Goal: Book appointment/travel/reservation

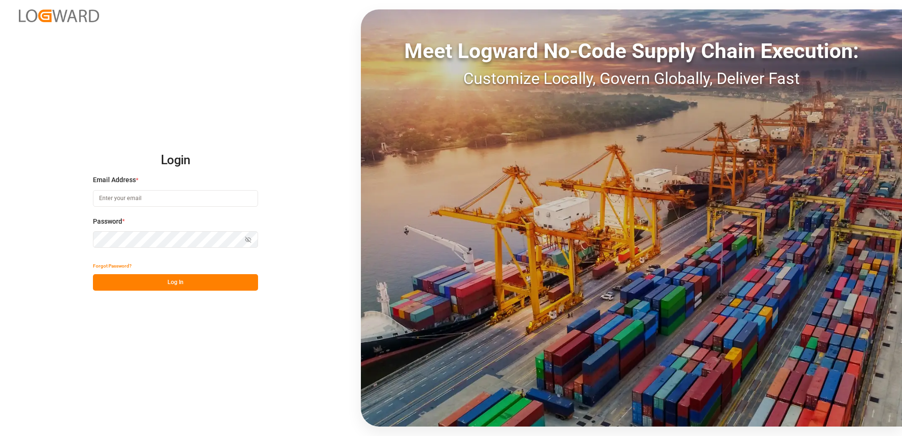
type input "[PERSON_NAME][EMAIL_ADDRESS][DOMAIN_NAME]"
drag, startPoint x: 161, startPoint y: 281, endPoint x: 391, endPoint y: 150, distance: 264.9
click at [161, 281] on button "Log In" at bounding box center [175, 282] width 165 height 17
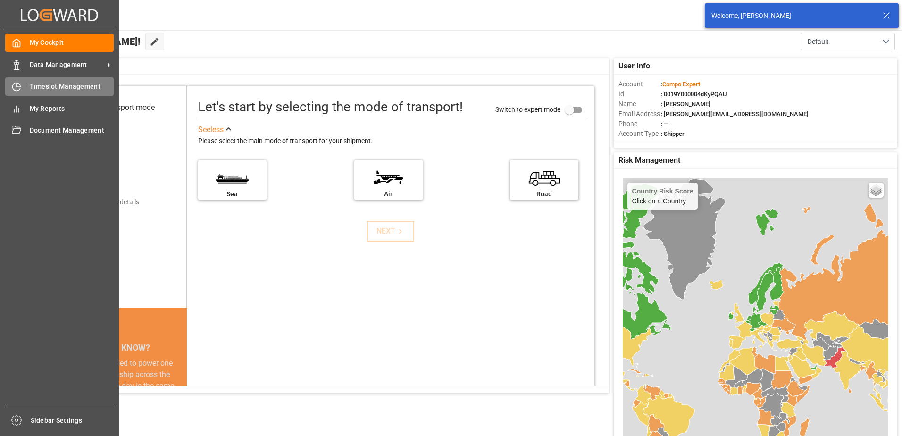
click at [27, 84] on div "Timeslot Management Timeslot Management" at bounding box center [59, 86] width 108 height 18
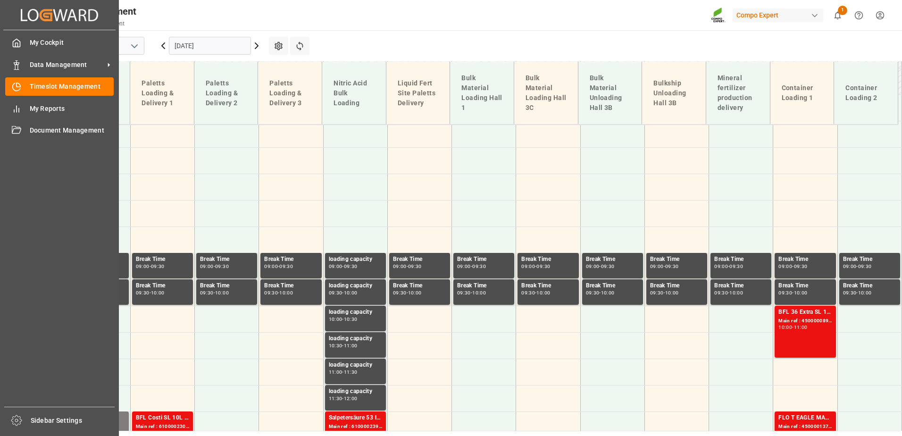
scroll to position [393, 0]
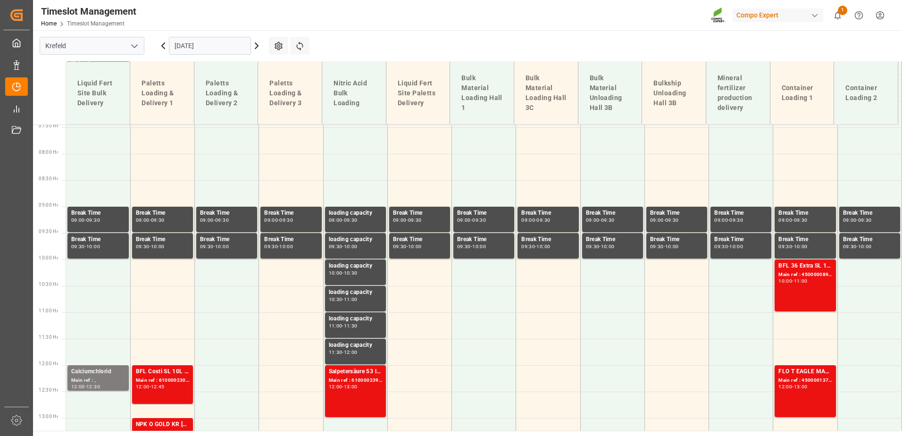
click at [219, 50] on input "[DATE]" at bounding box center [210, 46] width 82 height 18
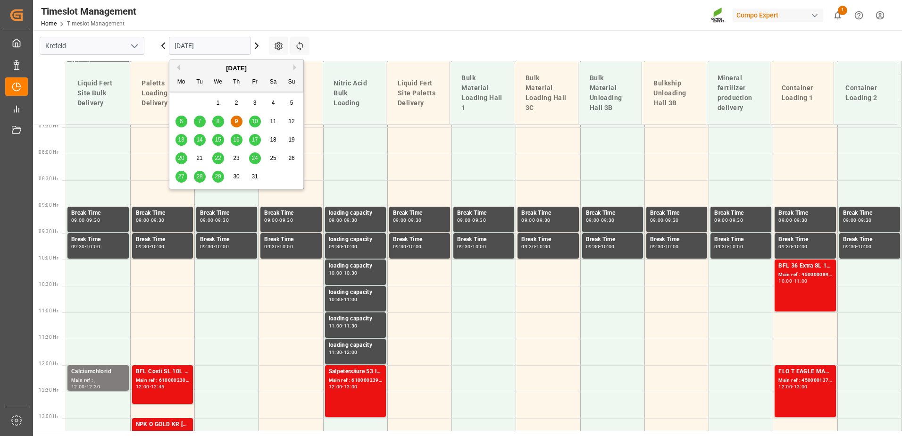
click at [256, 123] on span "10" at bounding box center [254, 121] width 6 height 7
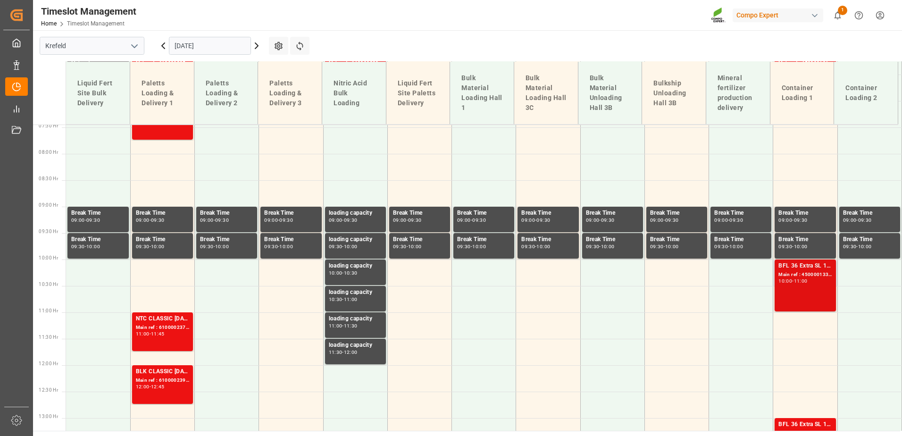
click at [798, 285] on div "BFL 36 Extra SL 1000L IBC Main ref : 4500001337, 2000000113 10:00 - 11:00" at bounding box center [804, 285] width 53 height 48
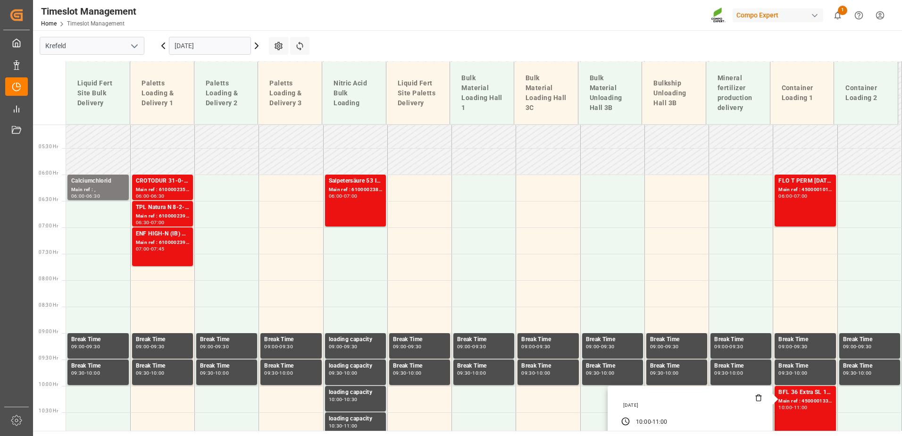
scroll to position [252, 0]
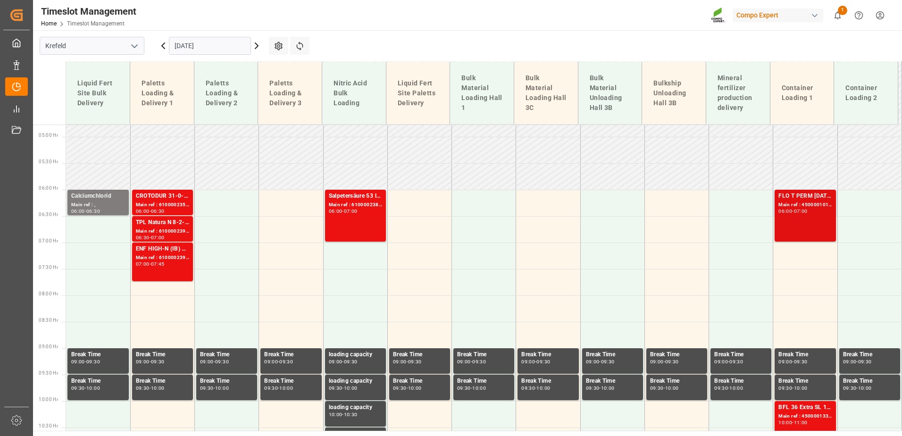
click at [807, 218] on div "FLO T PERM [DATE] 25kg (x42) INT Main ref : 4500001012, 2000001047 06:00 - 07:00" at bounding box center [804, 215] width 53 height 48
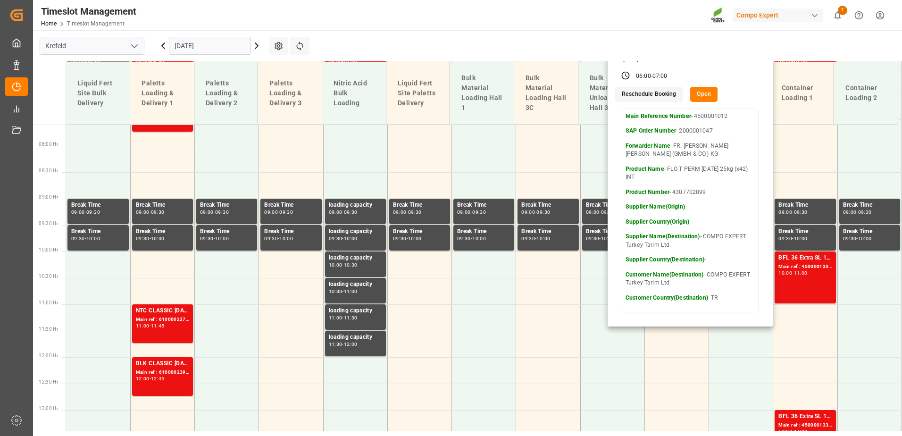
scroll to position [488, 0]
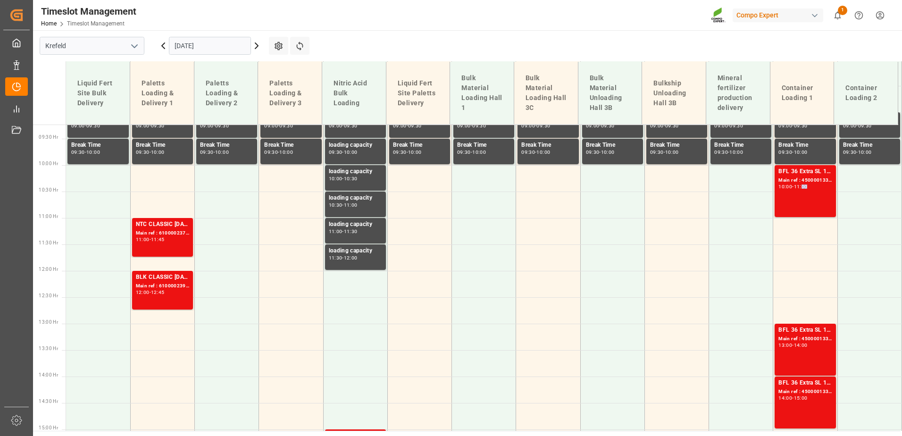
click at [806, 188] on div "11:00" at bounding box center [801, 186] width 14 height 4
click at [798, 340] on div "Main ref : 4500001338, 2000000113" at bounding box center [804, 339] width 53 height 8
click at [798, 388] on div "Main ref : 4500001335, 2000000113" at bounding box center [804, 392] width 53 height 8
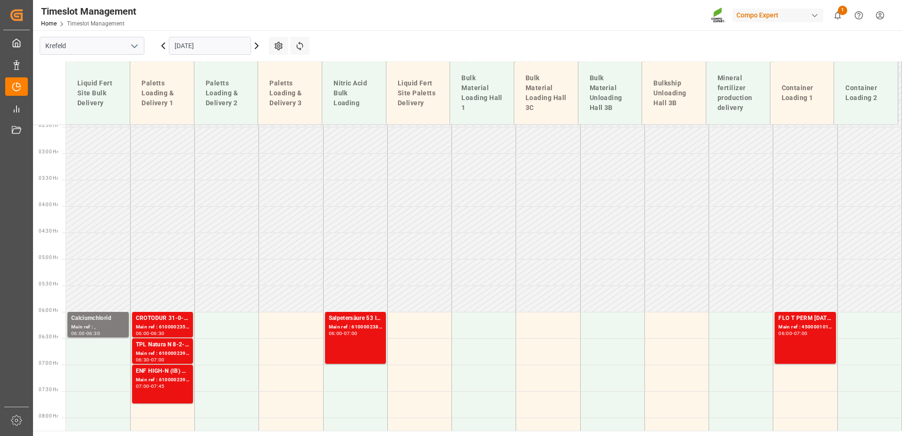
scroll to position [236, 0]
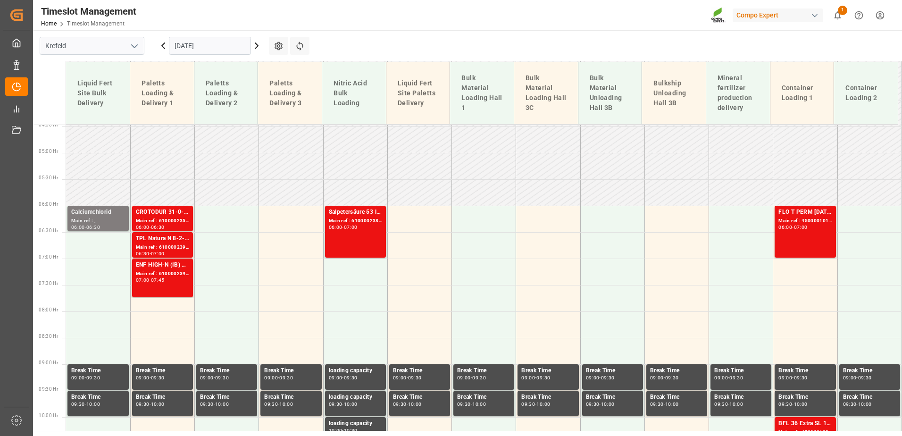
click at [797, 231] on div "FLO T PERM [DATE] 25kg (x42) INT Main ref : 4500001012, 2000001047 06:00 - 07:00" at bounding box center [804, 232] width 53 height 48
click at [234, 39] on input "[DATE]" at bounding box center [210, 46] width 82 height 18
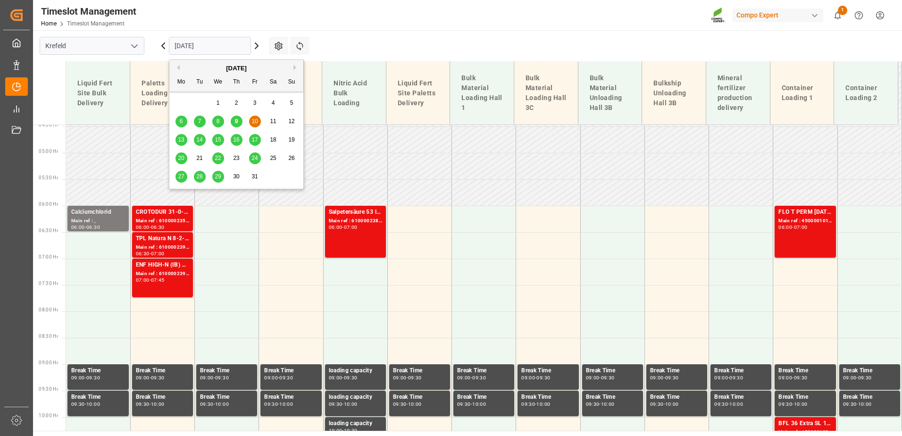
click at [235, 118] on span "9" at bounding box center [236, 121] width 3 height 7
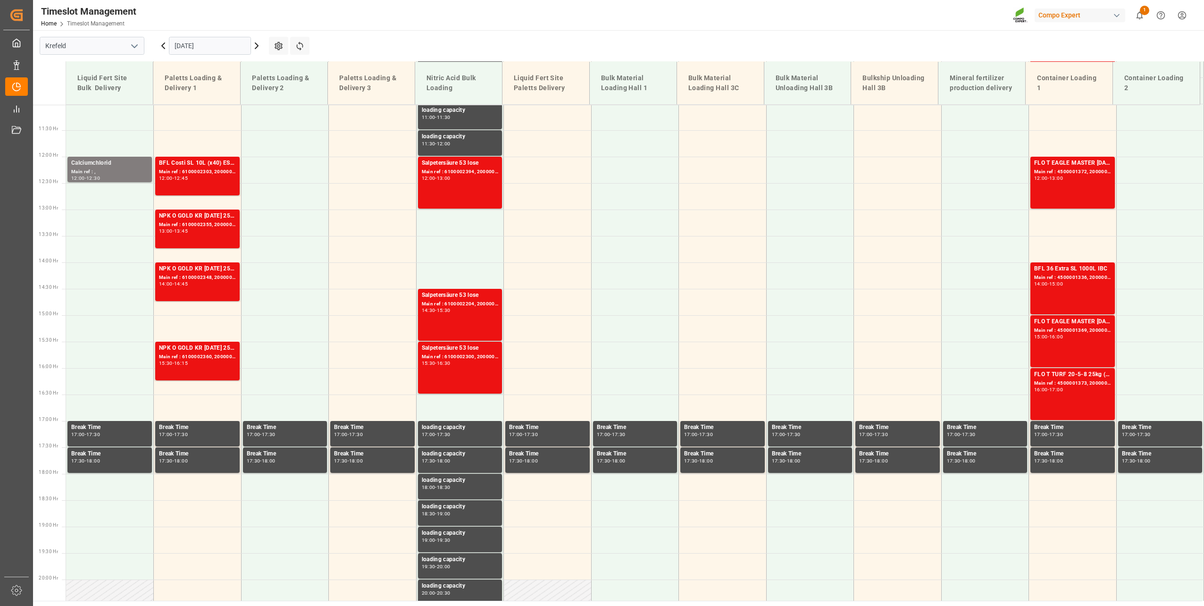
scroll to position [393, 0]
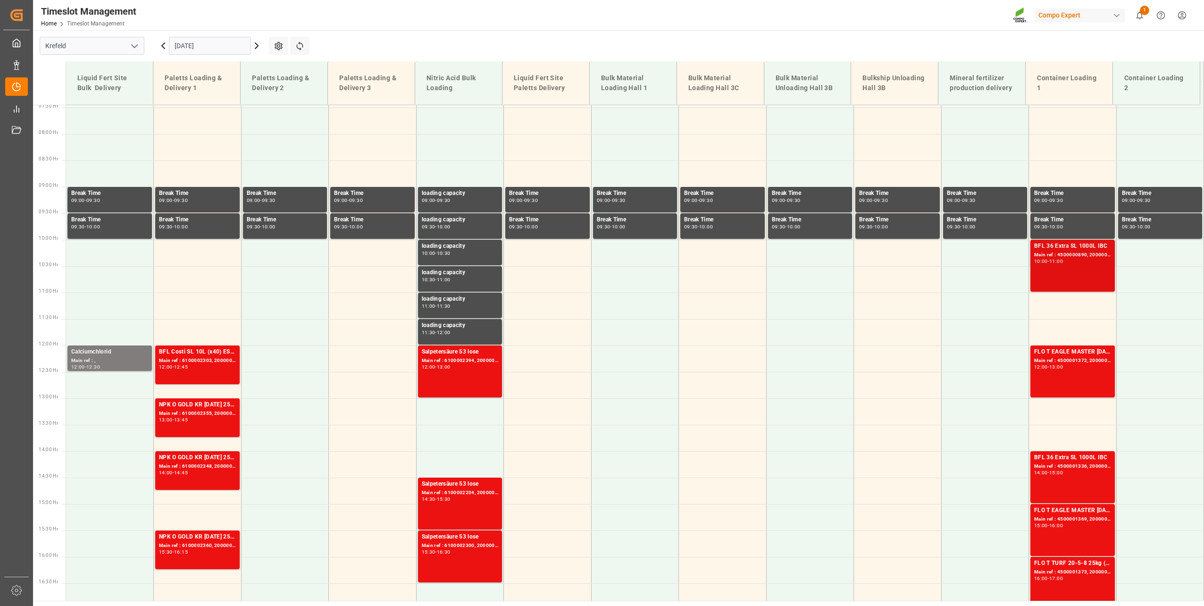
click at [901, 259] on div "11:00" at bounding box center [1056, 261] width 14 height 4
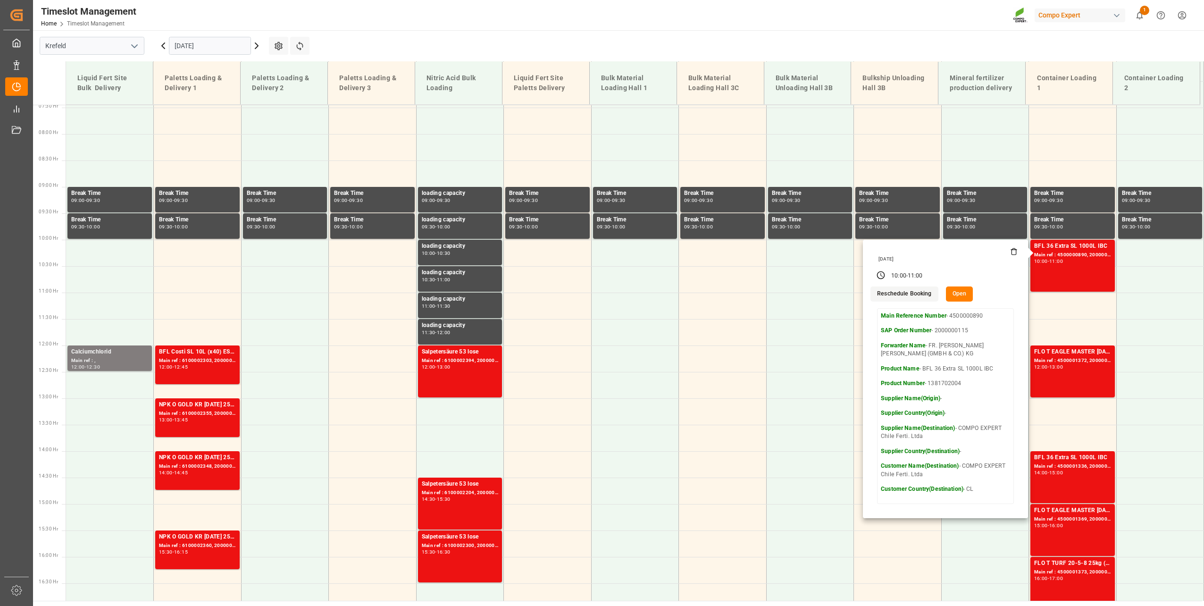
click at [901, 294] on button "Open" at bounding box center [959, 293] width 27 height 15
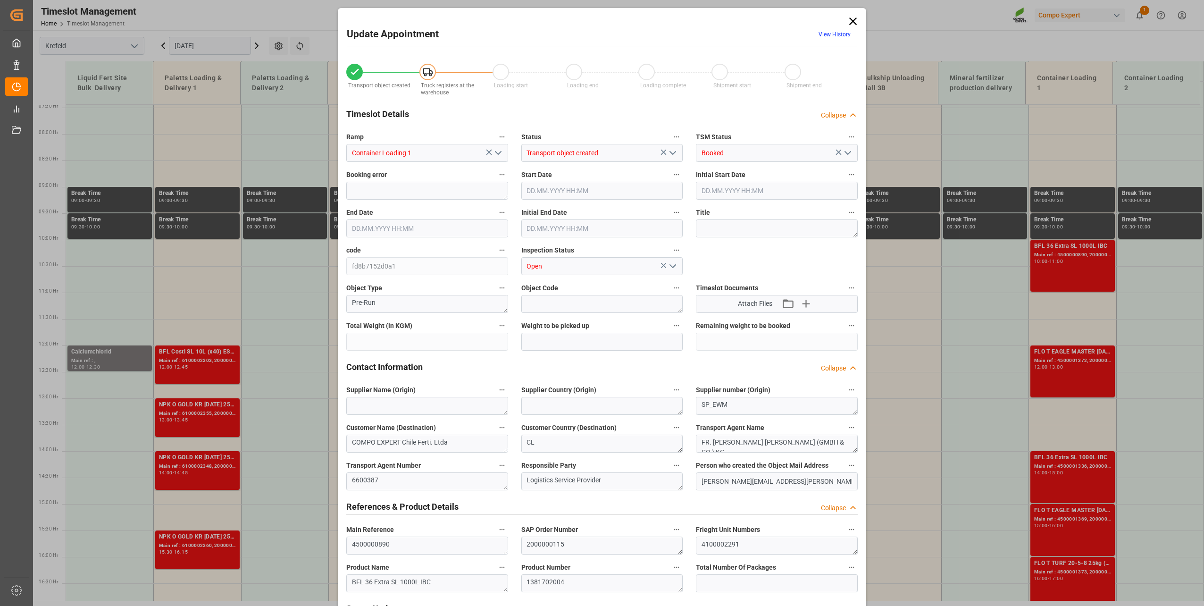
type input "Container Loading 1"
type input "Transport object created"
type input "Booked"
type input "fd8b7152d0a1"
type input "Open"
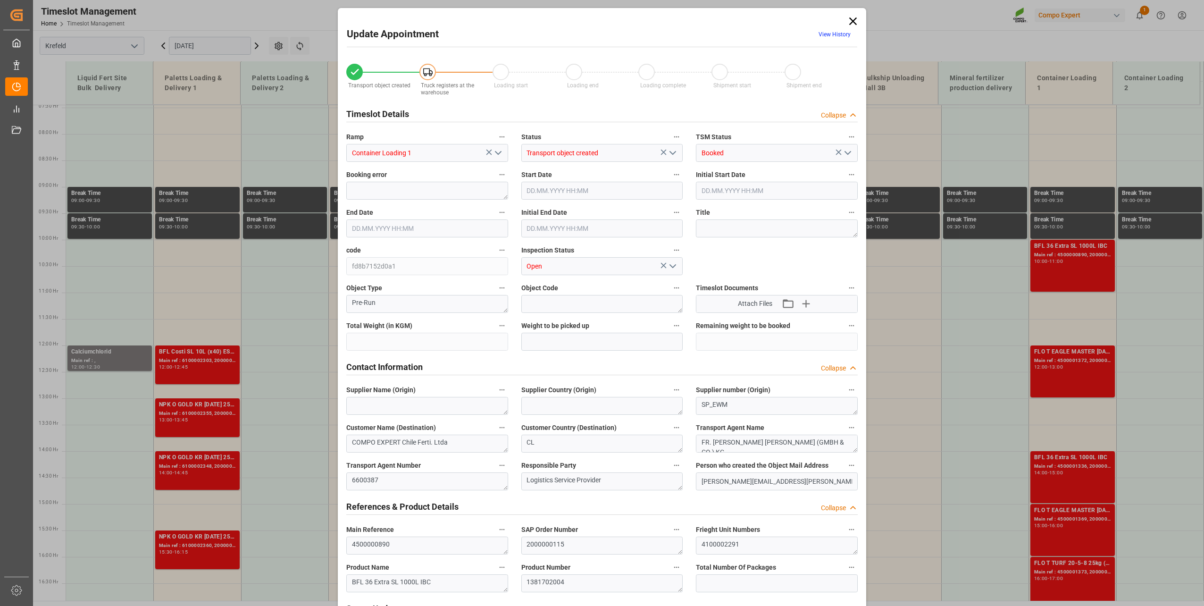
type textarea "Pre-Run"
type textarea "SP_EWM"
type textarea "COMPO EXPERT Chile Ferti. Ltda"
type textarea "CL"
type textarea "FR. [PERSON_NAME] [PERSON_NAME] (GMBH & CO.) KG"
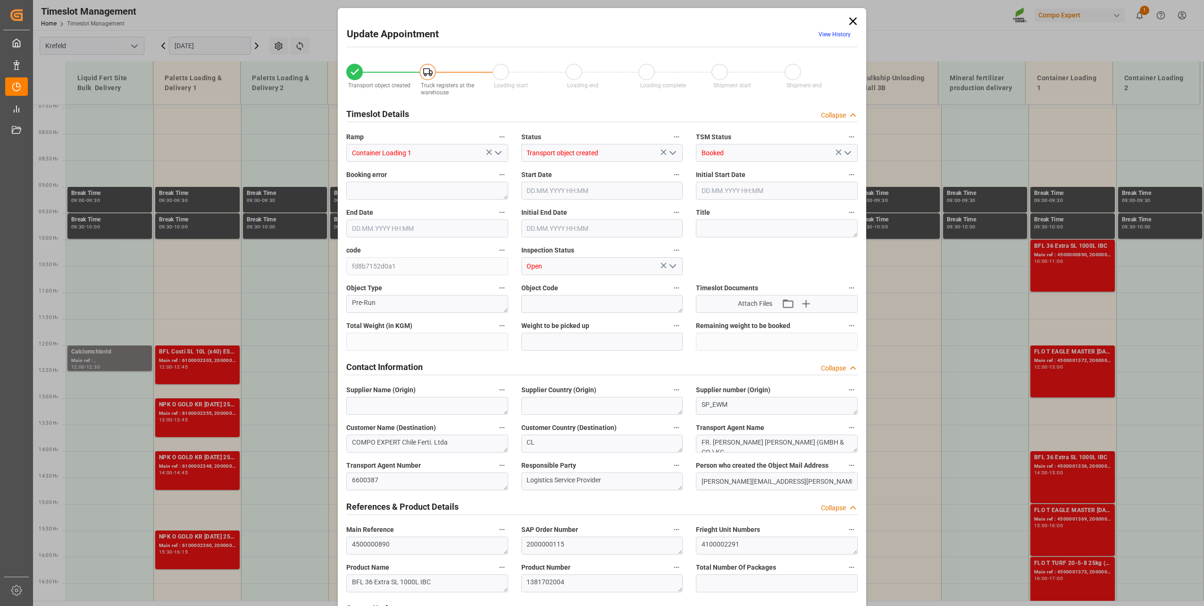
type textarea "6600387"
type textarea "Logistics Service Provider"
type input "[PERSON_NAME][EMAIL_ADDRESS][PERSON_NAME][DOMAIN_NAME]"
type textarea "4500000890"
type textarea "2000000115"
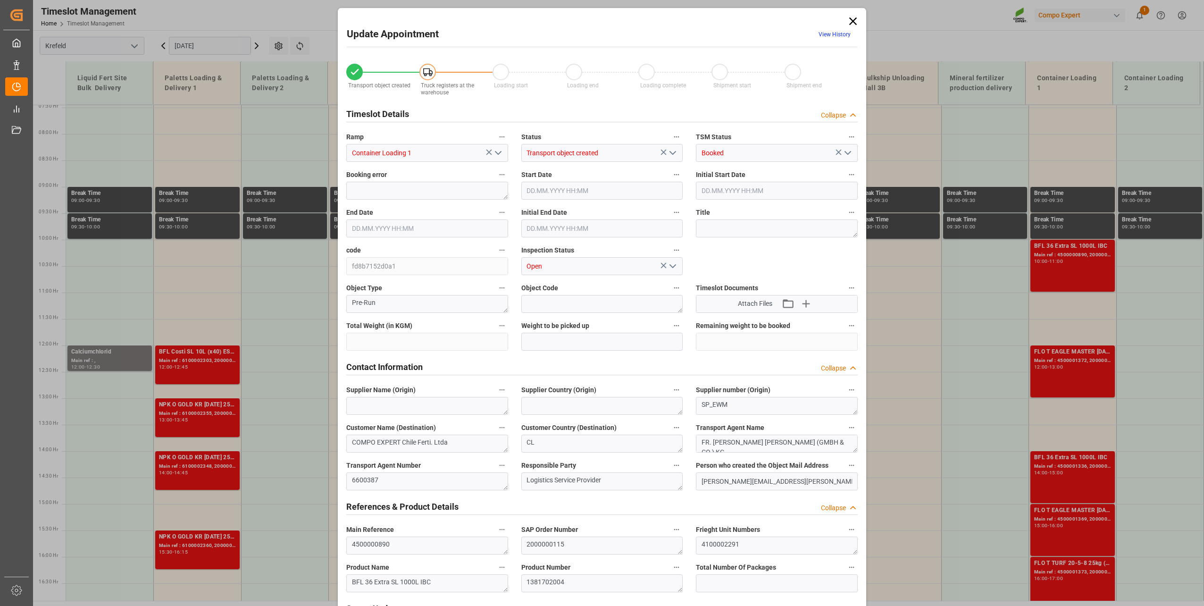
type textarea "4100002291"
type textarea "BFL 36 Extra SL 1000L IBC"
type textarea "1381702004"
type textarea "20GP"
type input "4500000890"
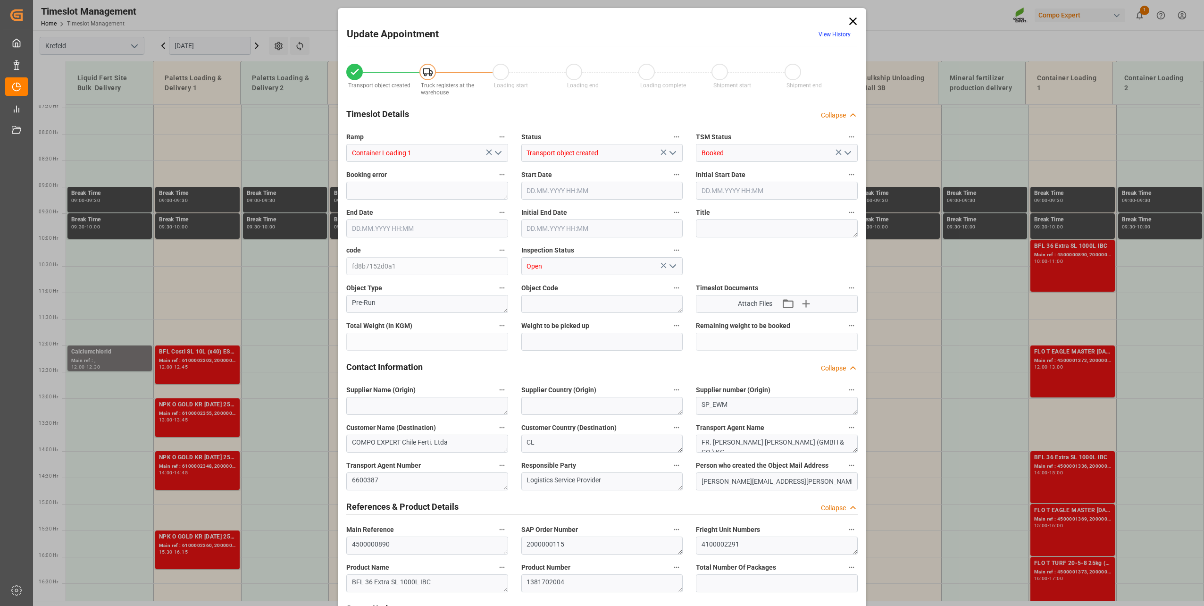
type input "4500000890"
type input "51120"
type input "0"
type input "[DATE] 10:00"
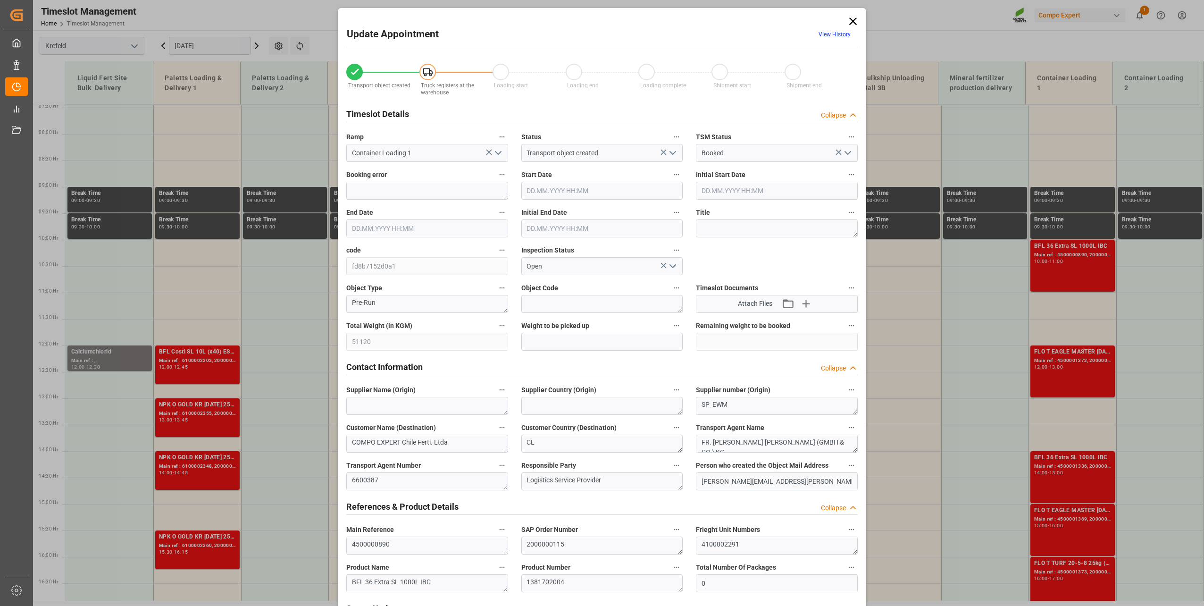
type input "[DATE] 11:00"
type input "[DATE] 10:30"
type input "[DATE] 11:57"
type input "[DATE] 06:43"
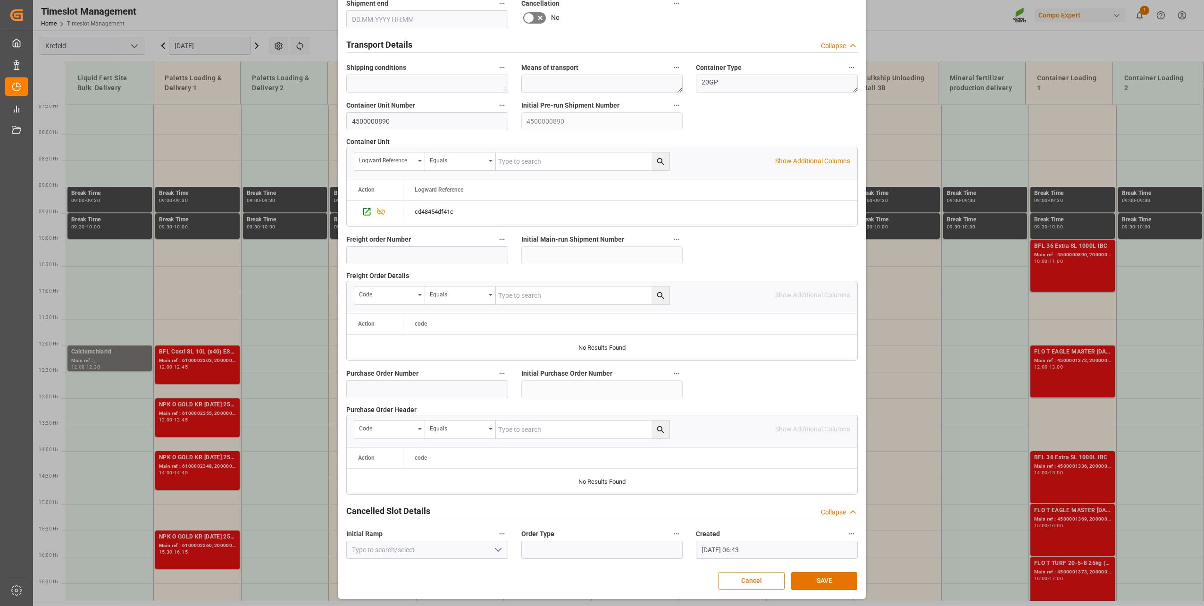
scroll to position [0, 0]
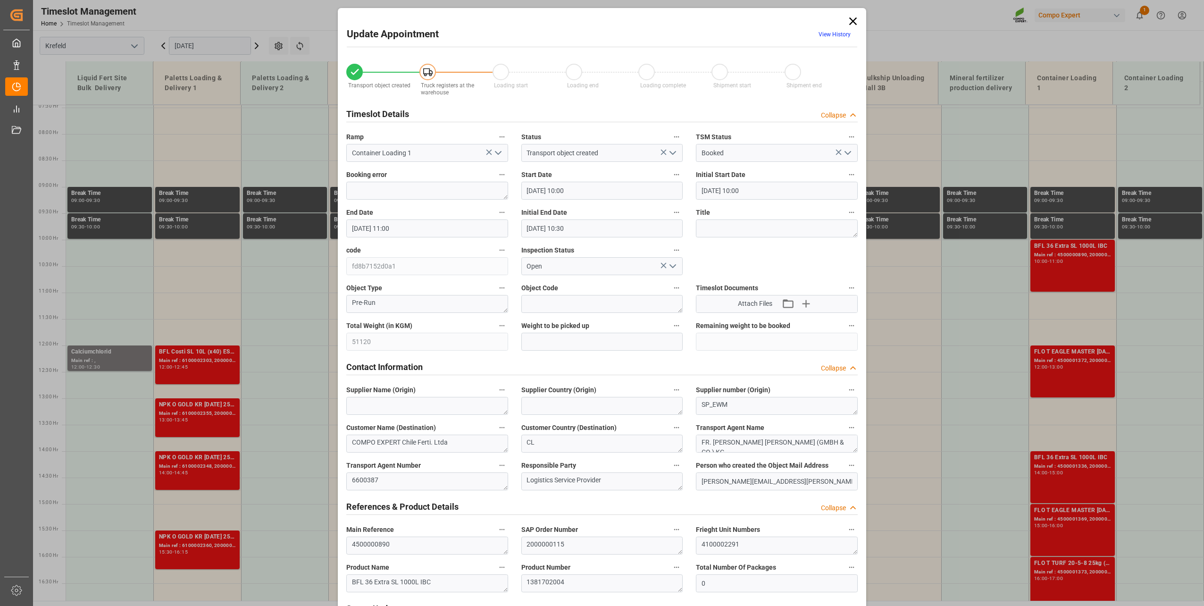
click at [853, 22] on icon at bounding box center [852, 21] width 13 height 13
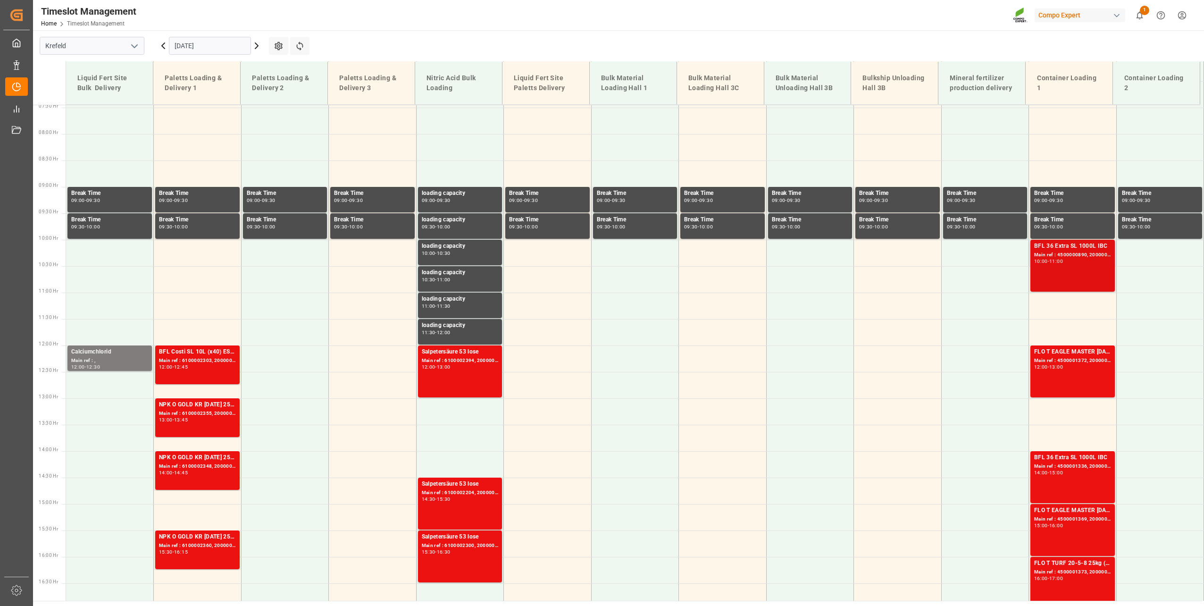
click at [901, 256] on div "Main ref : 4500000890, 2000000115" at bounding box center [1072, 255] width 77 height 8
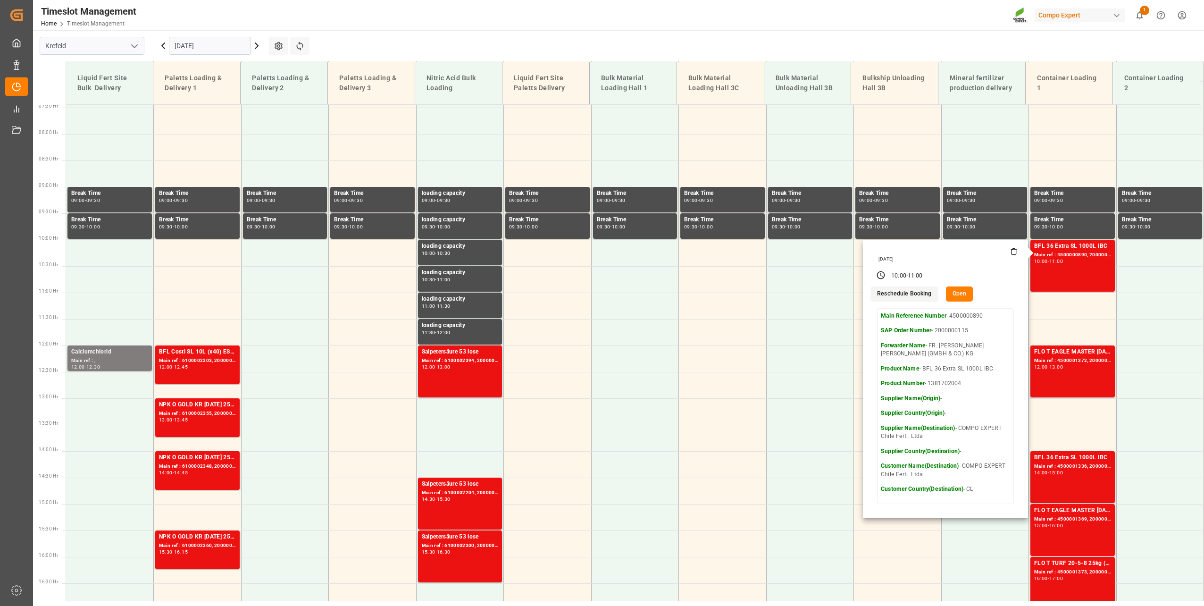
click at [901, 300] on button "Open" at bounding box center [959, 293] width 27 height 15
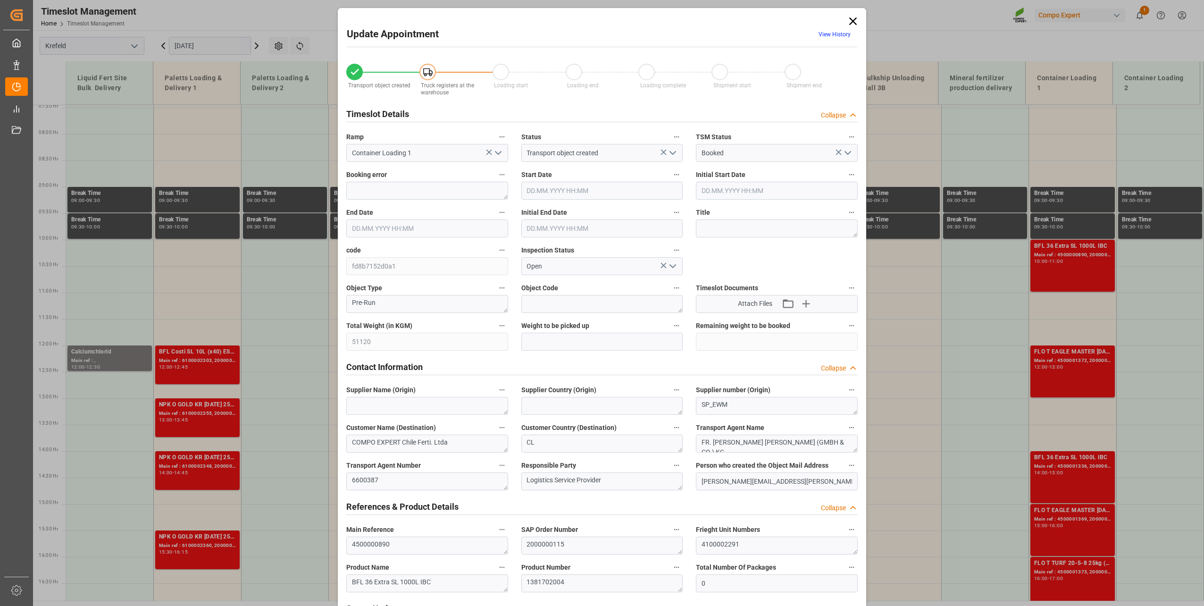
type input "51120"
type input "0"
type input "[DATE] 10:00"
type input "[DATE] 11:00"
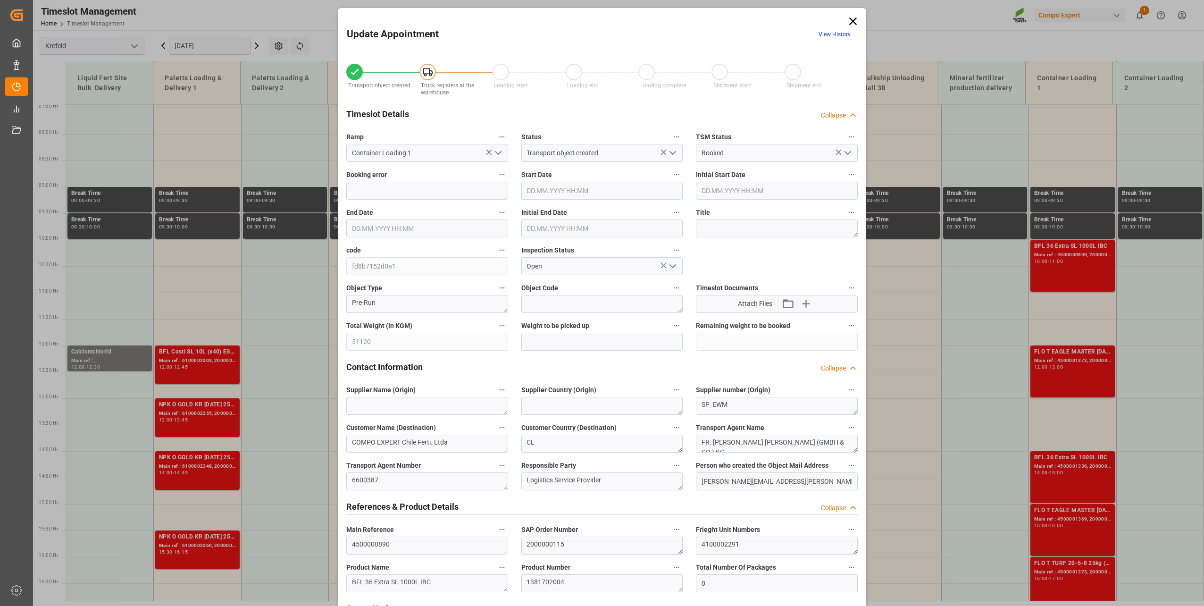
type input "[DATE] 10:30"
type input "[DATE] 11:57"
type input "[DATE] 06:43"
click at [836, 33] on link "View History" at bounding box center [834, 34] width 32 height 7
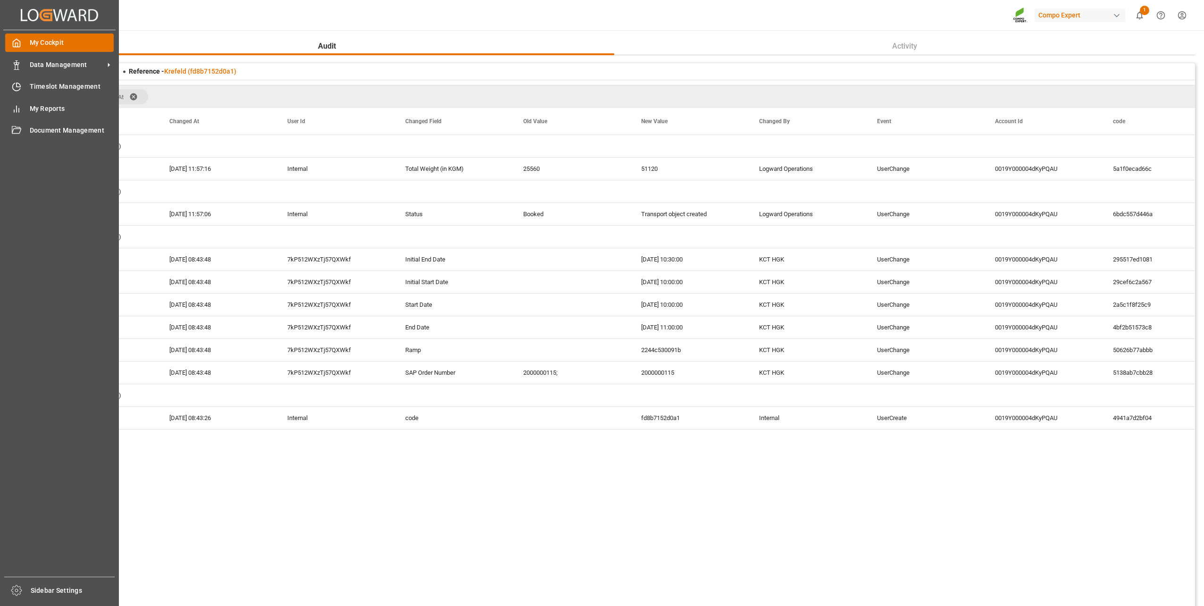
click at [28, 37] on div "My Cockpit My Cockpit" at bounding box center [59, 42] width 108 height 18
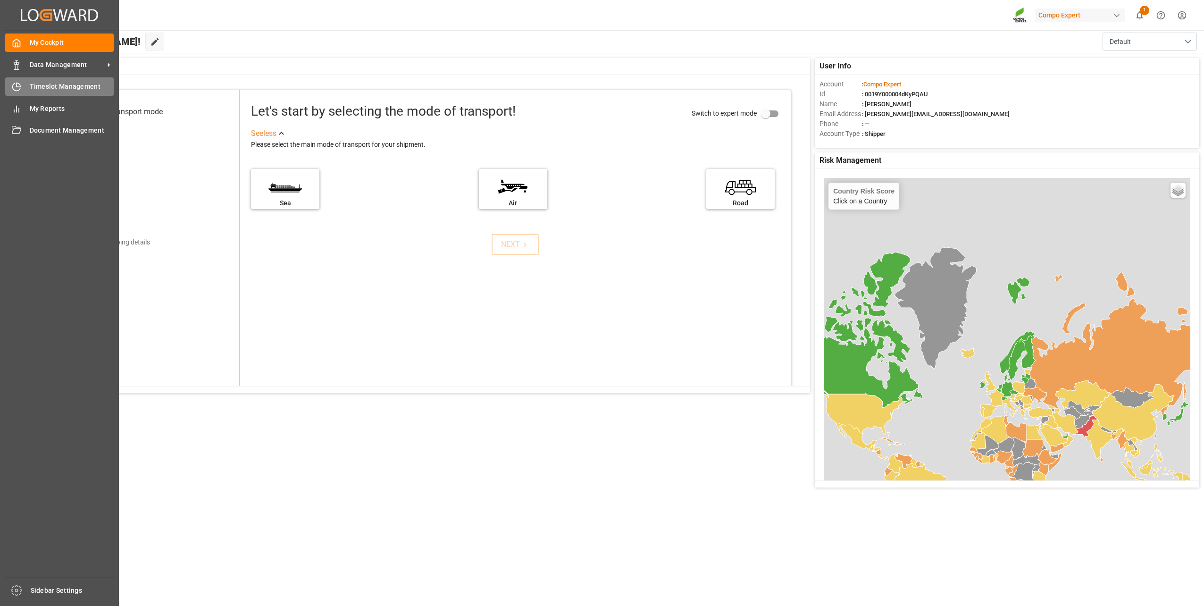
click at [16, 86] on icon at bounding box center [16, 86] width 9 height 9
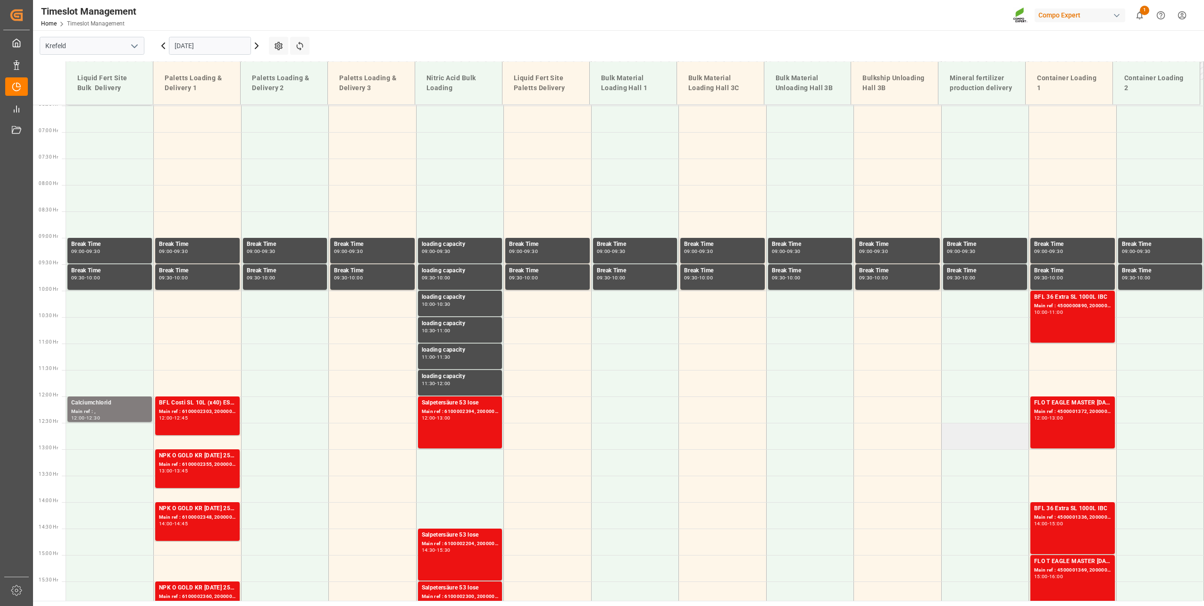
scroll to position [332, 0]
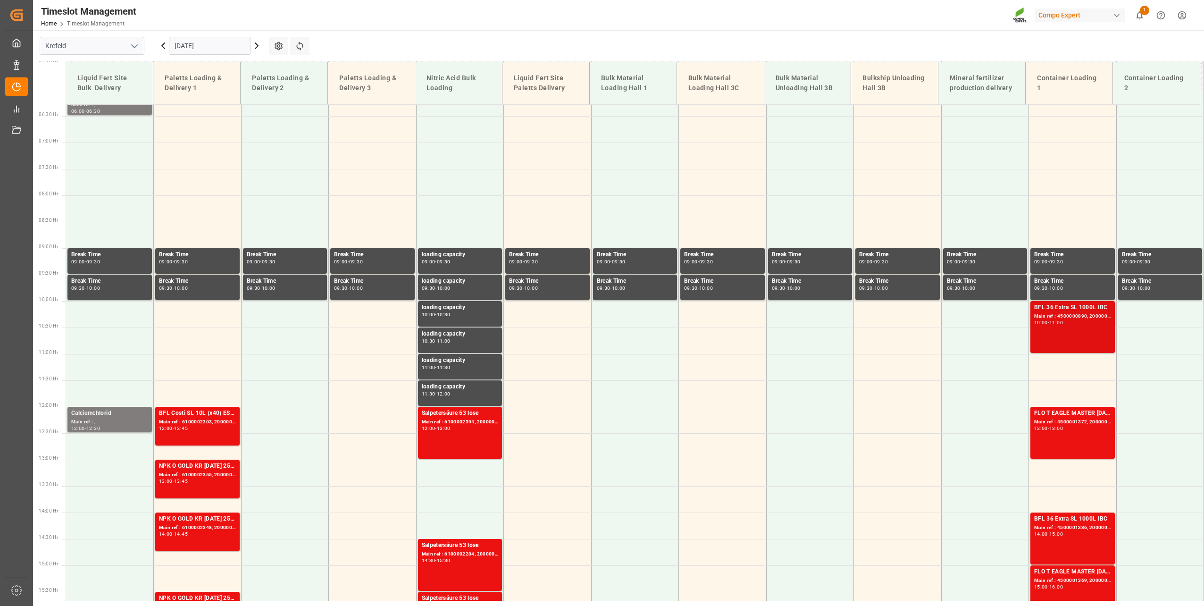
click at [901, 332] on div "BFL 36 Extra SL 1000L IBC Main ref : 4500000890, 2000000115 10:00 - 11:00" at bounding box center [1072, 327] width 77 height 48
